Goal: Information Seeking & Learning: Learn about a topic

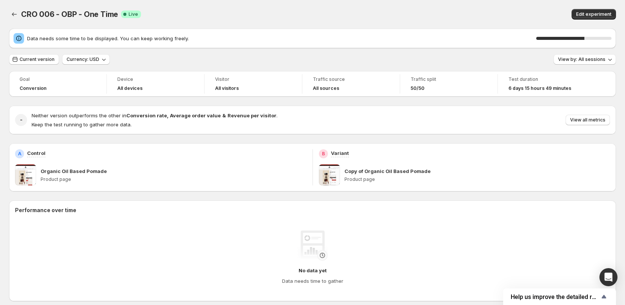
click at [251, 17] on div "CRO 006 - OBP - One Time Success Complete Live" at bounding box center [186, 14] width 331 height 11
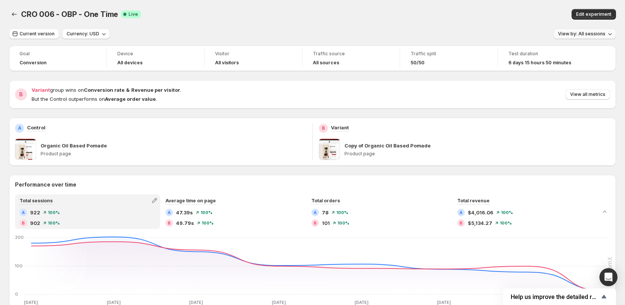
click at [589, 36] on span "View by: All sessions" at bounding box center [581, 34] width 47 height 6
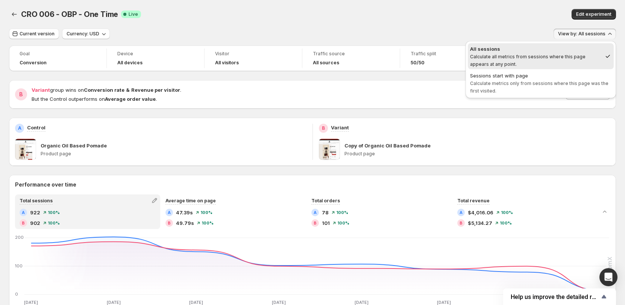
click at [422, 24] on div "CRO 006 - OBP - One Time. This page is ready CRO 006 - OBP - One Time Success C…" at bounding box center [312, 14] width 607 height 29
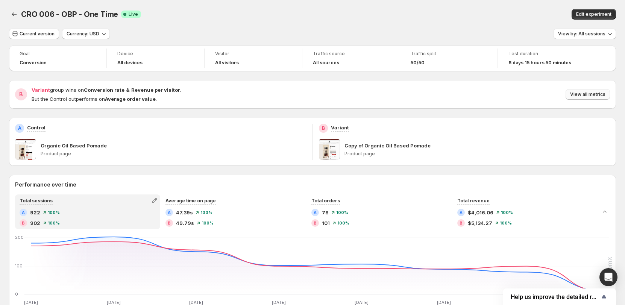
click at [592, 94] on span "View all metrics" at bounding box center [587, 94] width 35 height 6
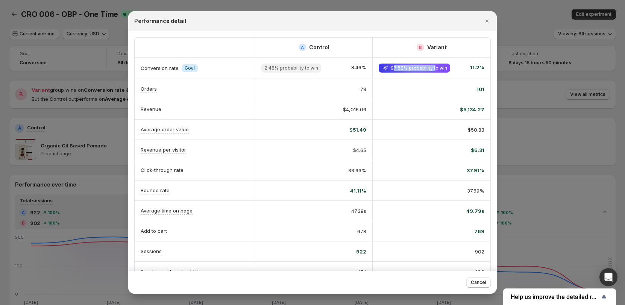
drag, startPoint x: 394, startPoint y: 66, endPoint x: 436, endPoint y: 72, distance: 42.2
click at [434, 72] on span "97.52% probability to win" at bounding box center [413, 68] width 71 height 9
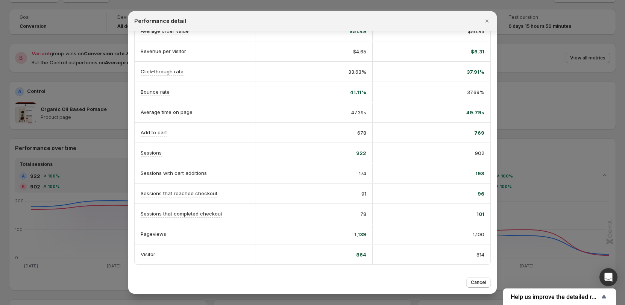
scroll to position [38, 0]
click at [487, 20] on icon "Close" at bounding box center [486, 21] width 3 height 3
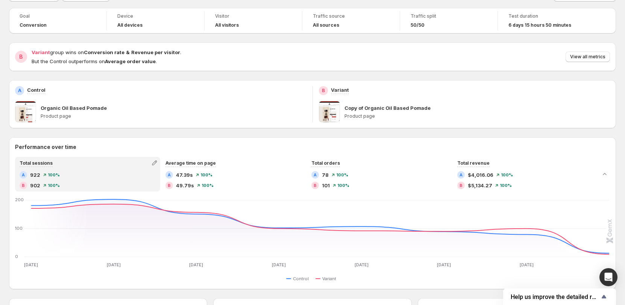
scroll to position [0, 0]
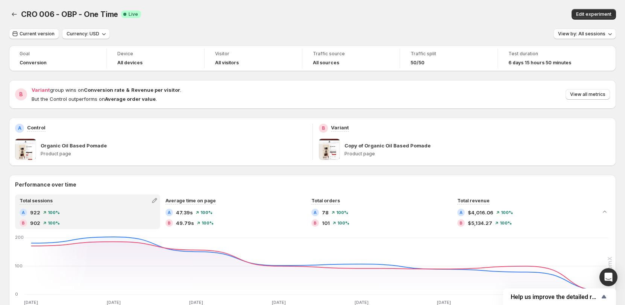
click at [398, 24] on div "CRO 006 - OBP - One Time. This page is ready CRO 006 - OBP - One Time Success C…" at bounding box center [312, 14] width 607 height 29
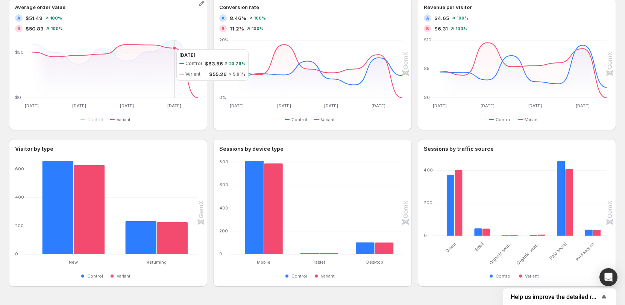
scroll to position [360, 0]
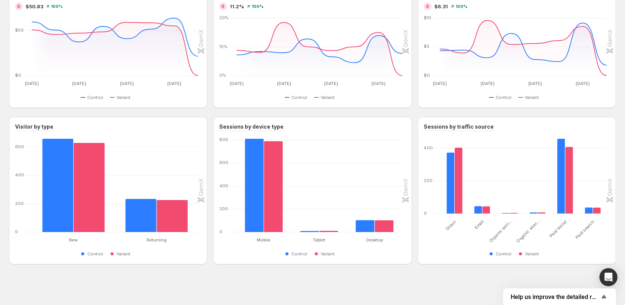
click at [412, 115] on div "Performance over time Total sessions A 922 100% B 902 100% Average time on page…" at bounding box center [312, 39] width 607 height 450
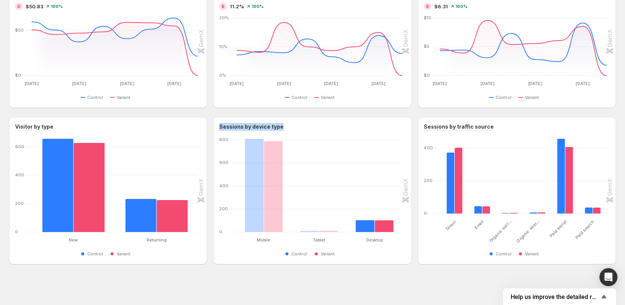
drag, startPoint x: 406, startPoint y: 193, endPoint x: 409, endPoint y: 131, distance: 62.4
click at [409, 131] on div "Sessions by device type Mobile Mobile Tablet Tablet Desktop Desktop 0 200 400 6…" at bounding box center [312, 190] width 198 height 147
click at [386, 227] on rect "Variant 102" at bounding box center [383, 217] width 19 height 30
click at [266, 188] on rect "Variant 789" at bounding box center [273, 185] width 19 height 93
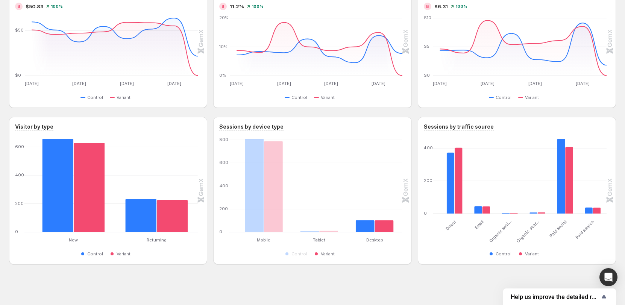
click at [332, 253] on span "Variant" at bounding box center [328, 254] width 14 height 6
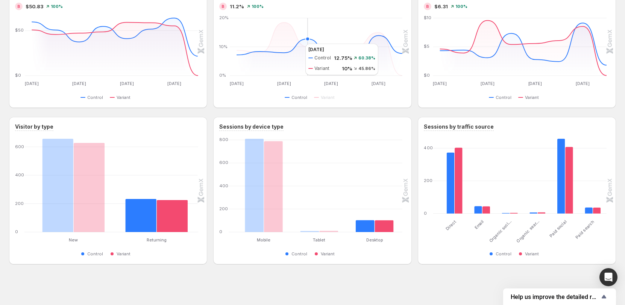
click at [298, 44] on icon at bounding box center [319, 48] width 165 height 27
click at [296, 47] on icon at bounding box center [319, 48] width 165 height 27
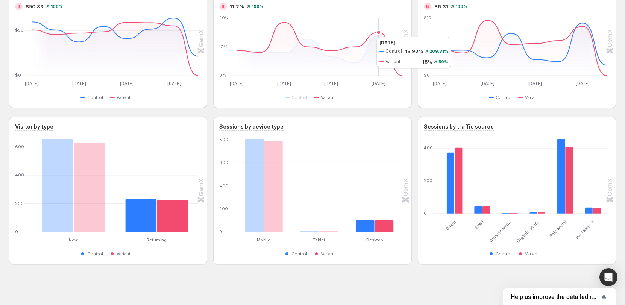
click at [369, 37] on icon at bounding box center [319, 49] width 165 height 53
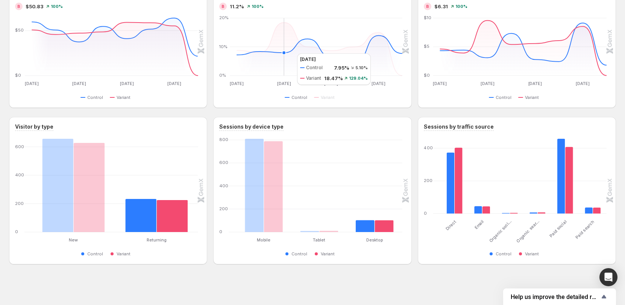
click at [289, 53] on icon at bounding box center [319, 48] width 165 height 27
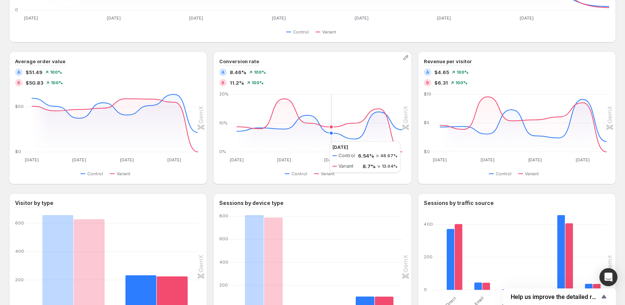
scroll to position [173, 0]
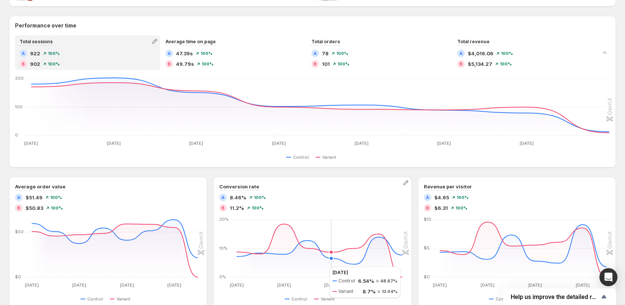
scroll to position [135, 0]
